Goal: Information Seeking & Learning: Learn about a topic

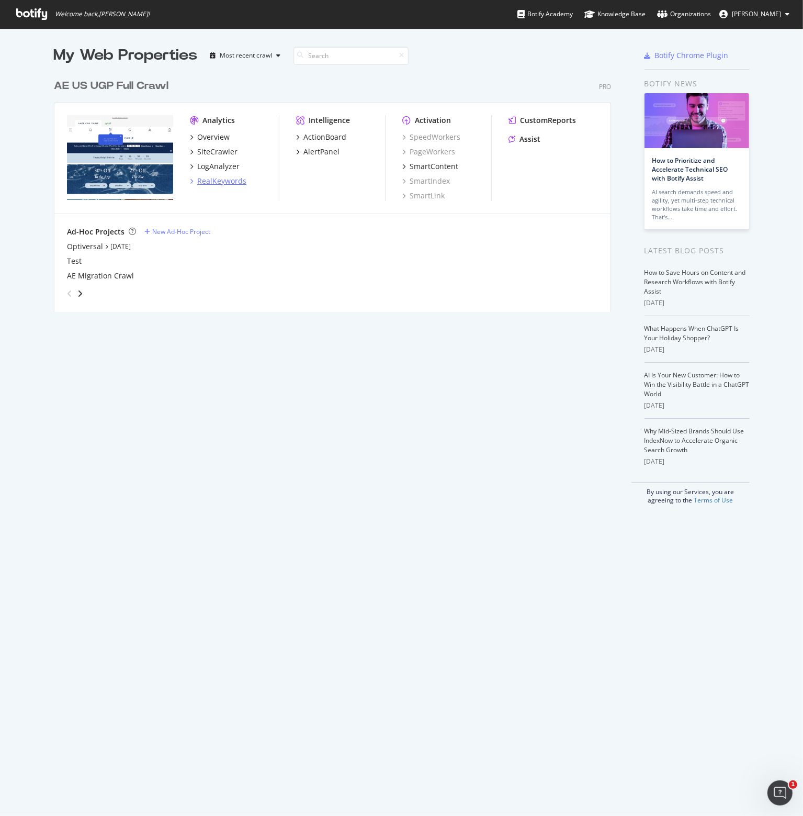
click at [207, 182] on div "RealKeywords" at bounding box center [221, 181] width 49 height 10
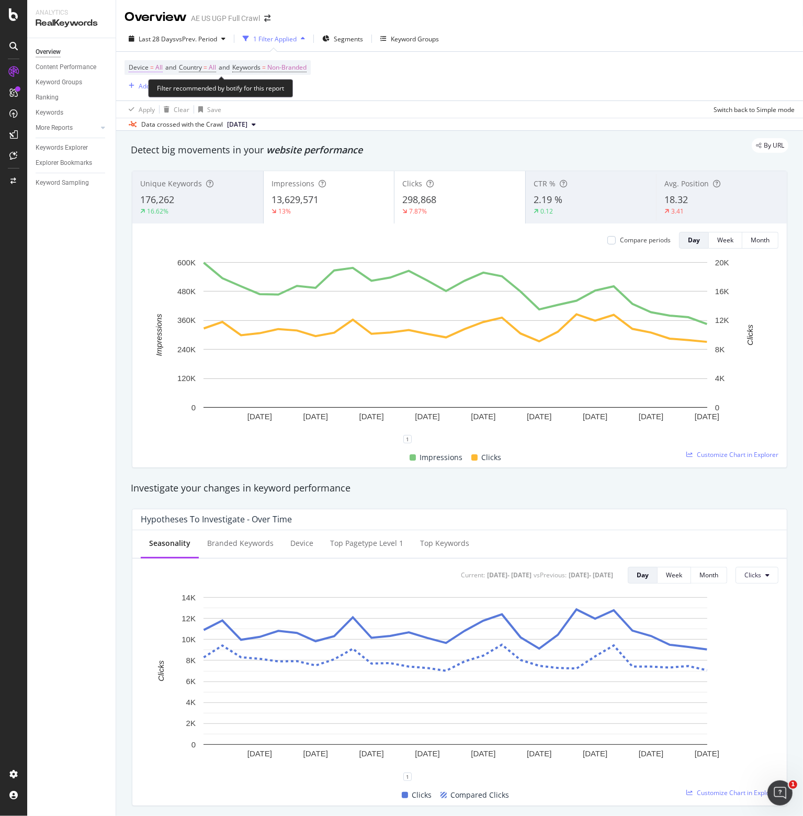
click at [143, 68] on span "Device" at bounding box center [139, 67] width 20 height 9
click at [150, 95] on span "All Devices" at bounding box center [154, 91] width 32 height 9
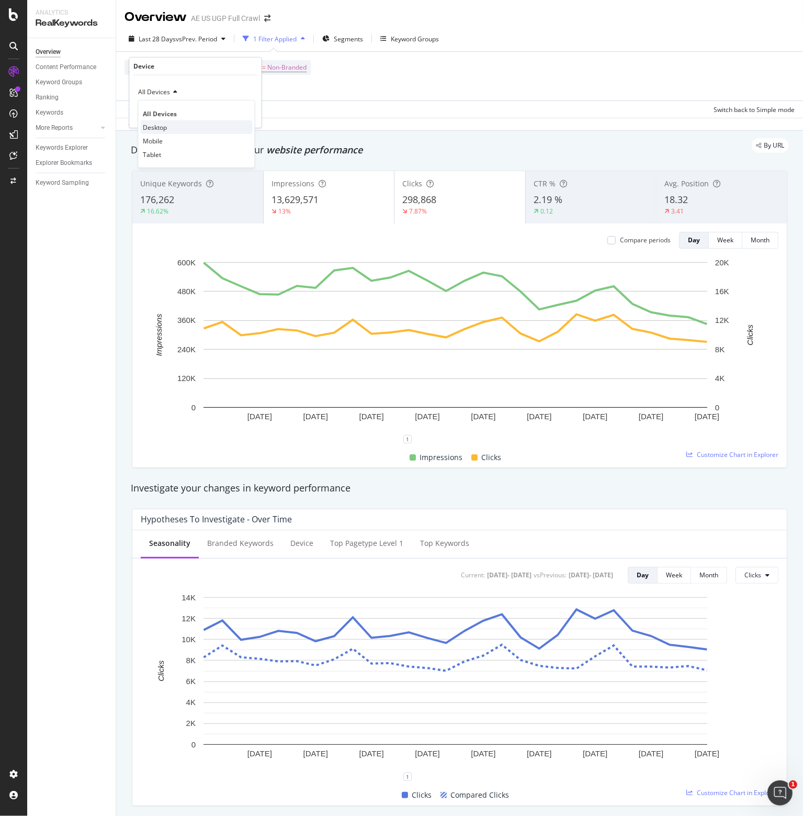
click at [154, 126] on span "Desktop" at bounding box center [155, 126] width 24 height 9
click at [247, 112] on div "Apply" at bounding box center [244, 113] width 16 height 9
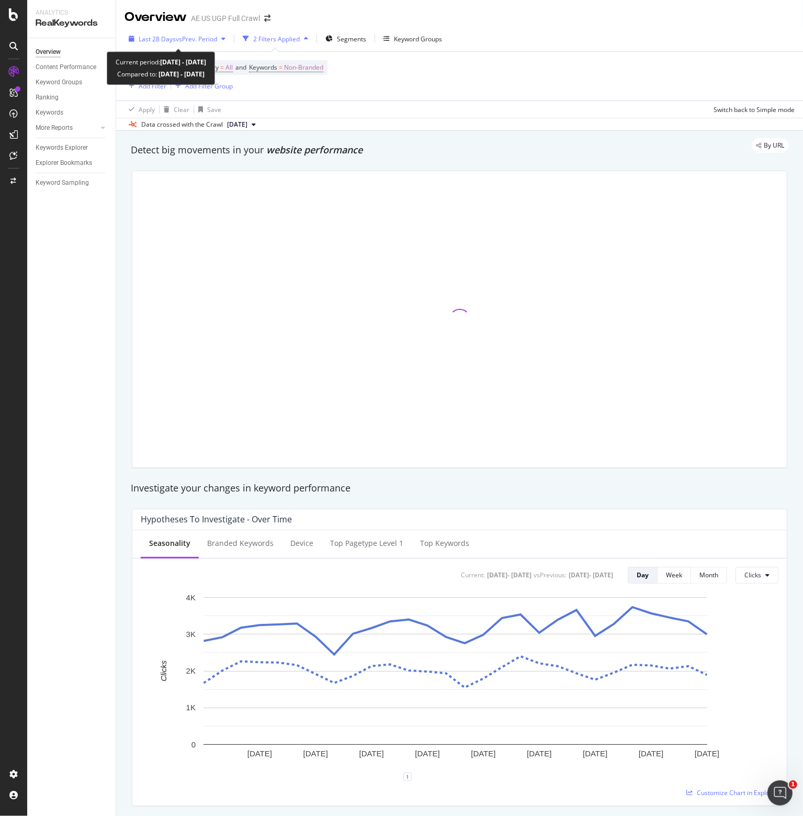
click at [203, 38] on span "vs Prev. Period" at bounding box center [196, 39] width 41 height 9
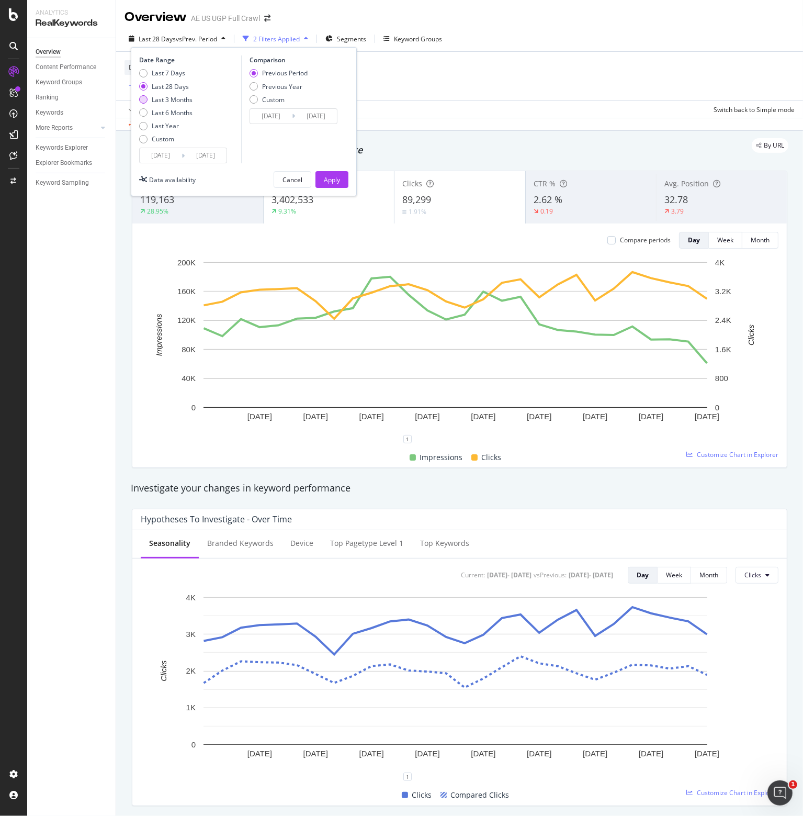
click at [176, 102] on div "Last 3 Months" at bounding box center [172, 99] width 41 height 9
type input "[DATE]"
click at [330, 177] on div "Apply" at bounding box center [332, 179] width 16 height 9
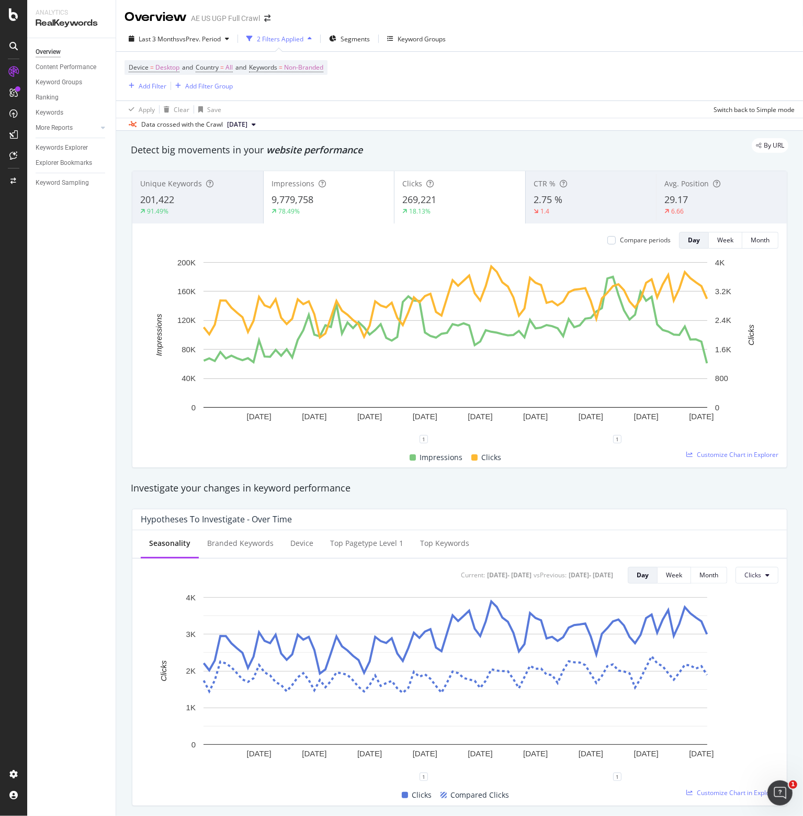
click at [412, 205] on span "269,221" at bounding box center [419, 199] width 34 height 13
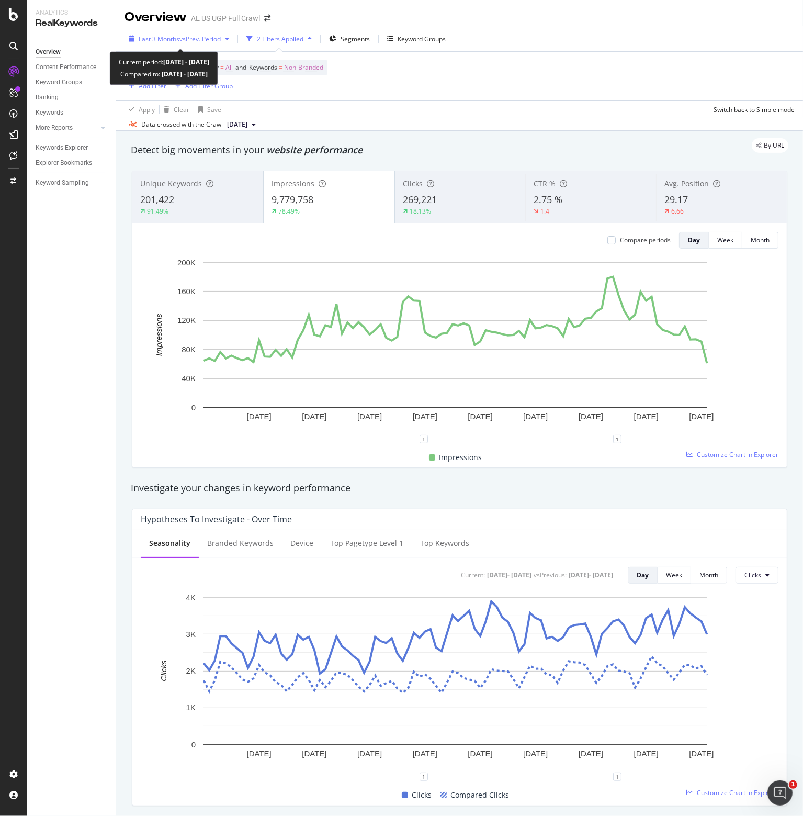
click at [197, 39] on span "vs Prev. Period" at bounding box center [199, 39] width 41 height 9
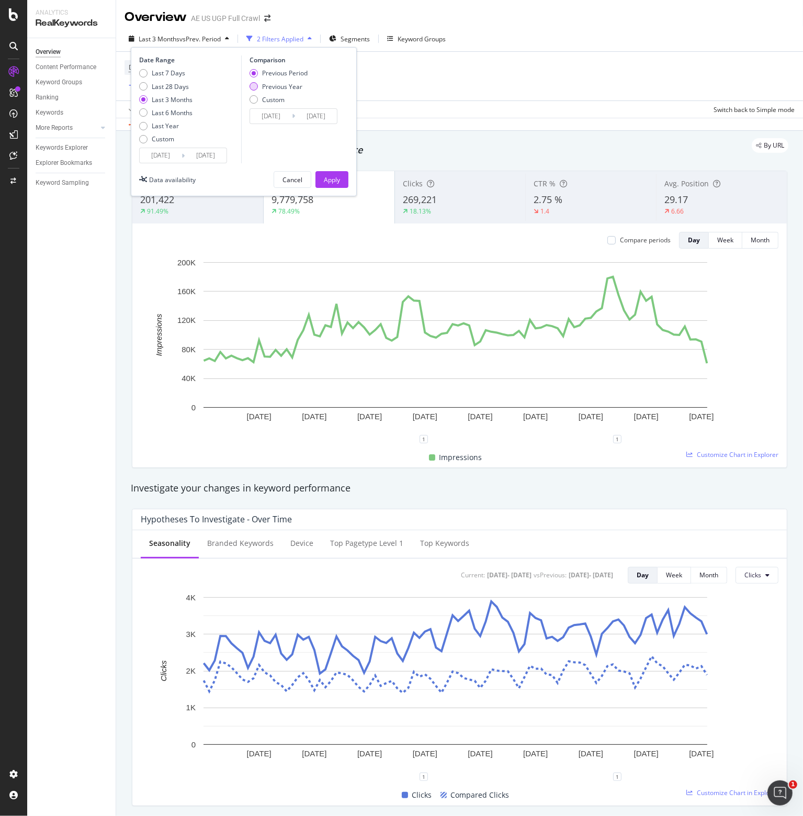
click at [262, 84] on div "Previous Year" at bounding box center [282, 86] width 40 height 9
type input "[DATE]"
click at [329, 177] on div "Apply" at bounding box center [332, 179] width 16 height 9
